Goal: Task Accomplishment & Management: Use online tool/utility

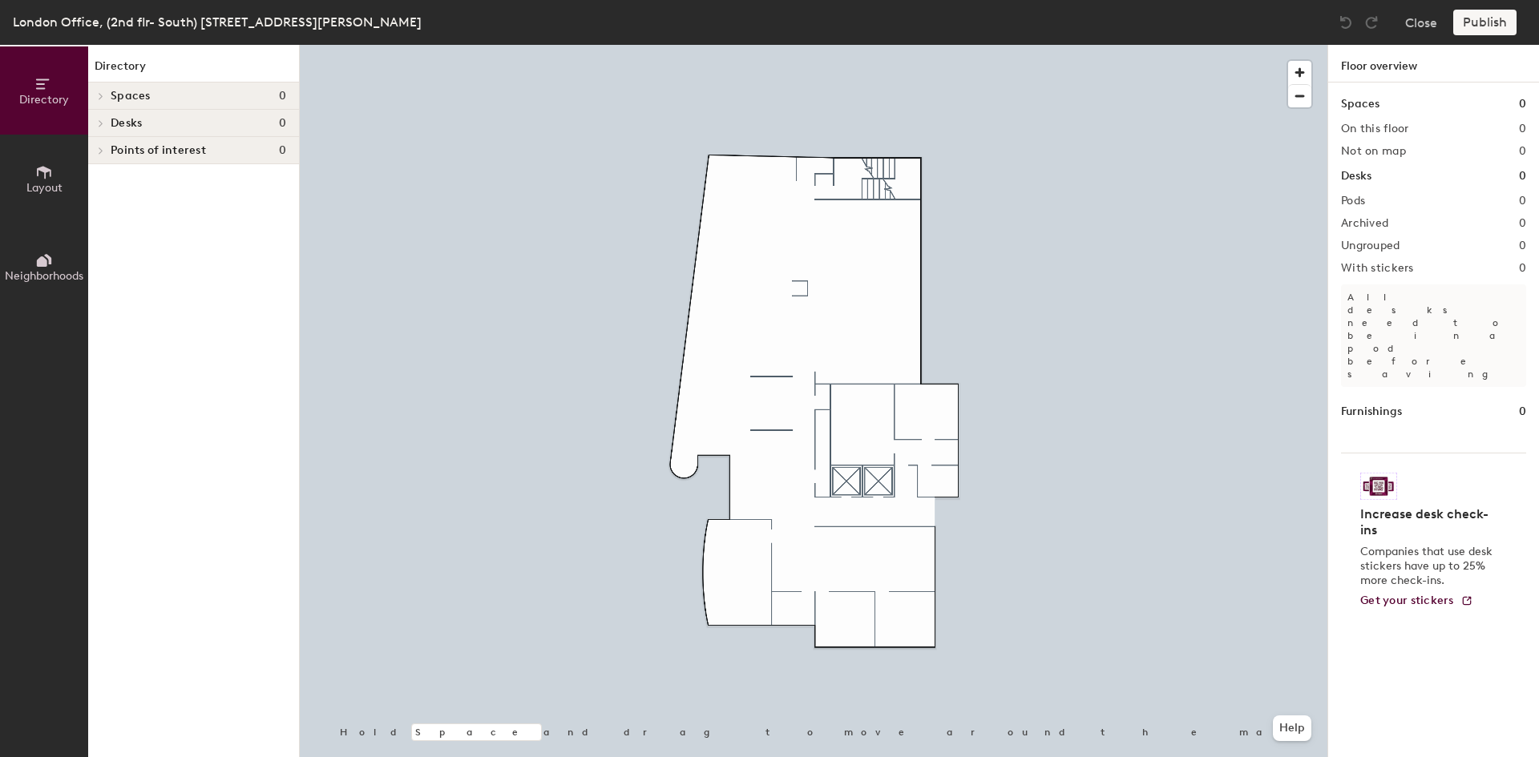
click at [100, 121] on icon at bounding box center [101, 123] width 6 height 8
click at [1368, 173] on h1 "Desks" at bounding box center [1356, 176] width 30 height 18
drag, startPoint x: 1359, startPoint y: 173, endPoint x: 1341, endPoint y: 274, distance: 102.5
click at [1360, 175] on h1 "Desks" at bounding box center [1356, 176] width 30 height 18
click at [35, 152] on button "Layout" at bounding box center [44, 179] width 88 height 88
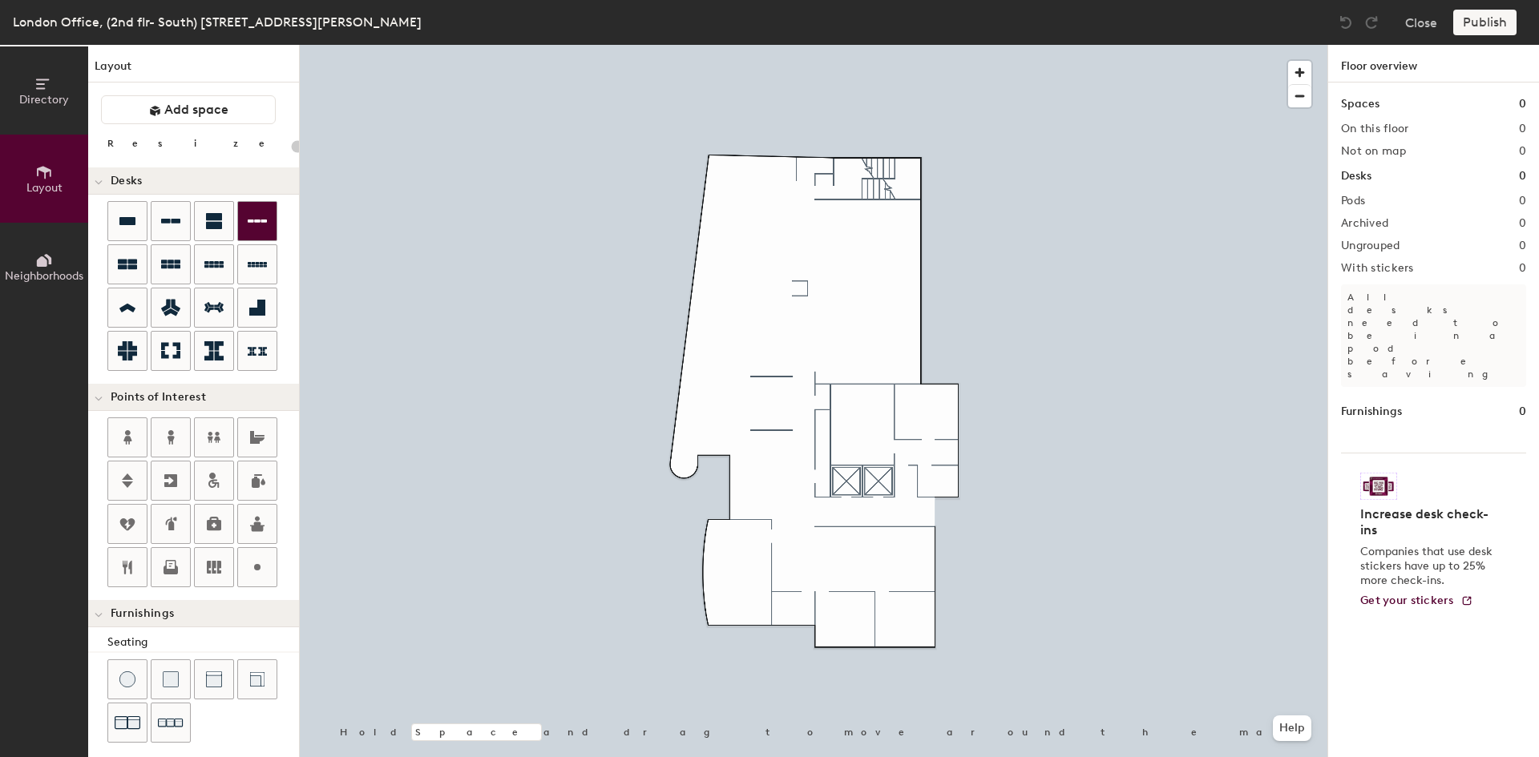
click at [731, 236] on div "Directory Layout Neighborhoods Layout Add space Resize Desks Points of Interest…" at bounding box center [769, 401] width 1539 height 712
type input "100"
drag, startPoint x: 119, startPoint y: 220, endPoint x: 1317, endPoint y: 63, distance: 1207.5
click at [1426, 19] on button "Close" at bounding box center [1421, 23] width 32 height 26
type input "20"
